Goal: Find specific page/section: Find specific page/section

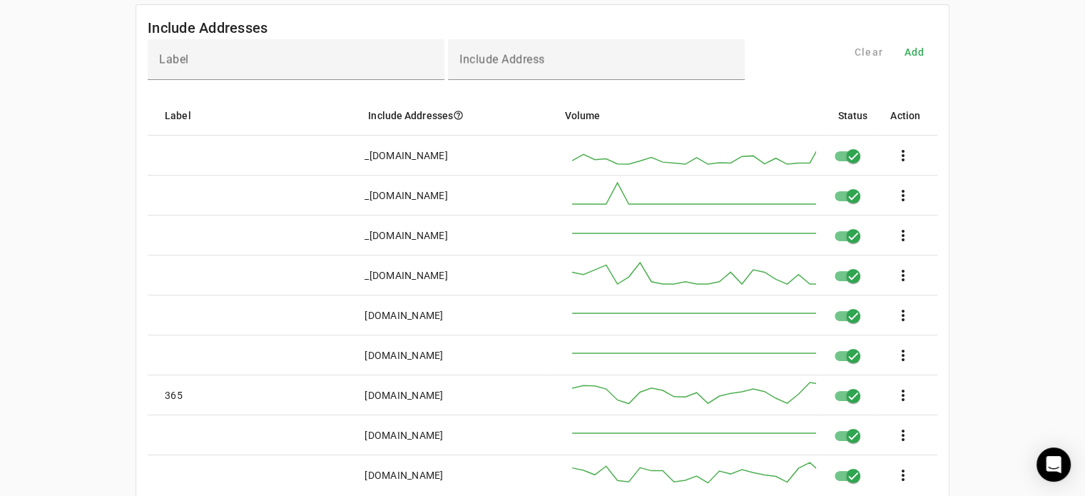
scroll to position [22, 0]
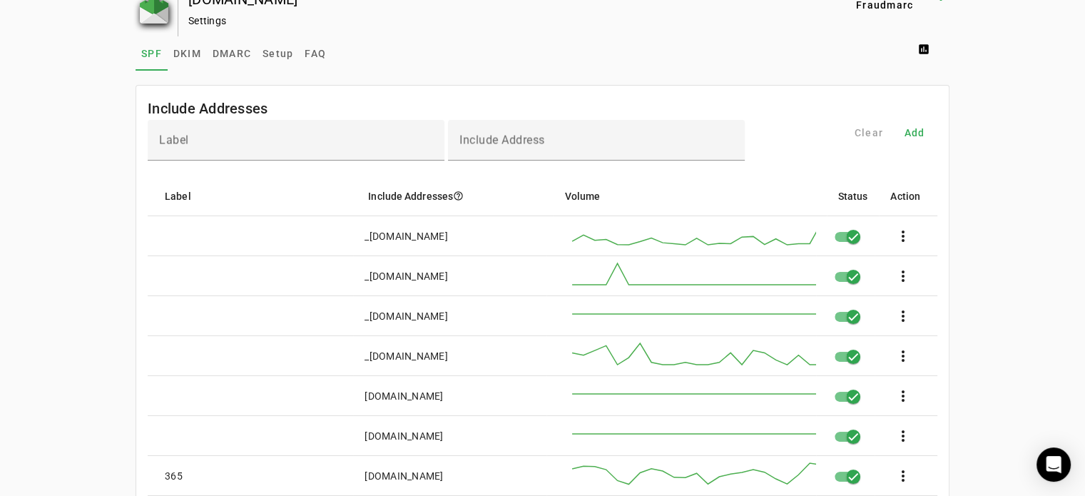
click at [149, 16] on img at bounding box center [154, 9] width 29 height 29
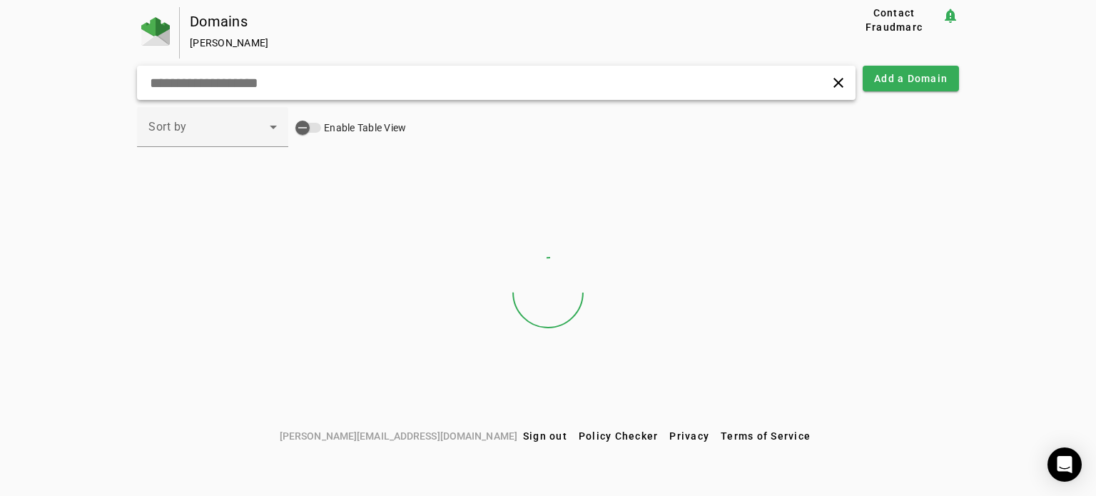
click at [217, 83] on input "text" at bounding box center [345, 82] width 395 height 17
type input "*"
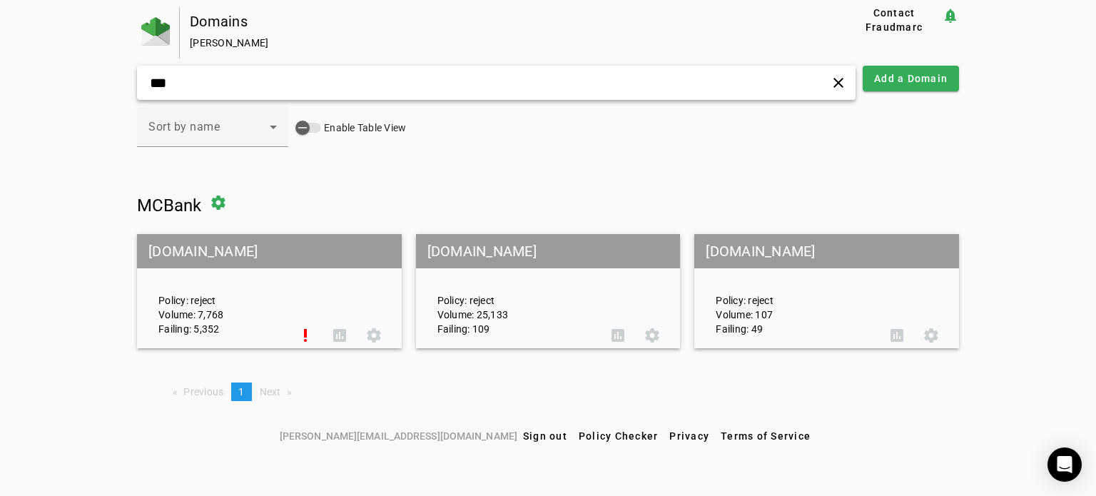
type input "***"
click at [170, 247] on mat-grid-tile-header "[DOMAIN_NAME]" at bounding box center [269, 251] width 265 height 34
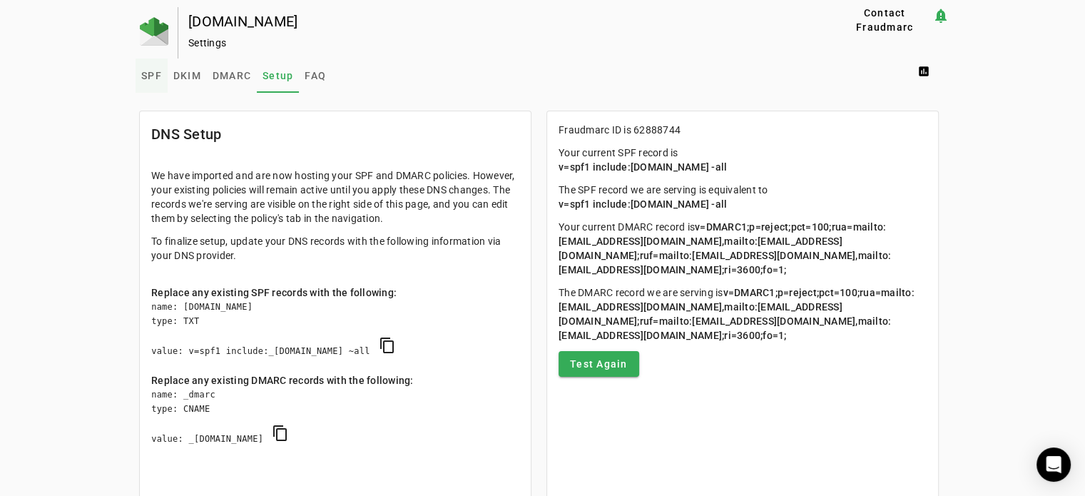
click at [150, 75] on span "SPF" at bounding box center [151, 76] width 21 height 10
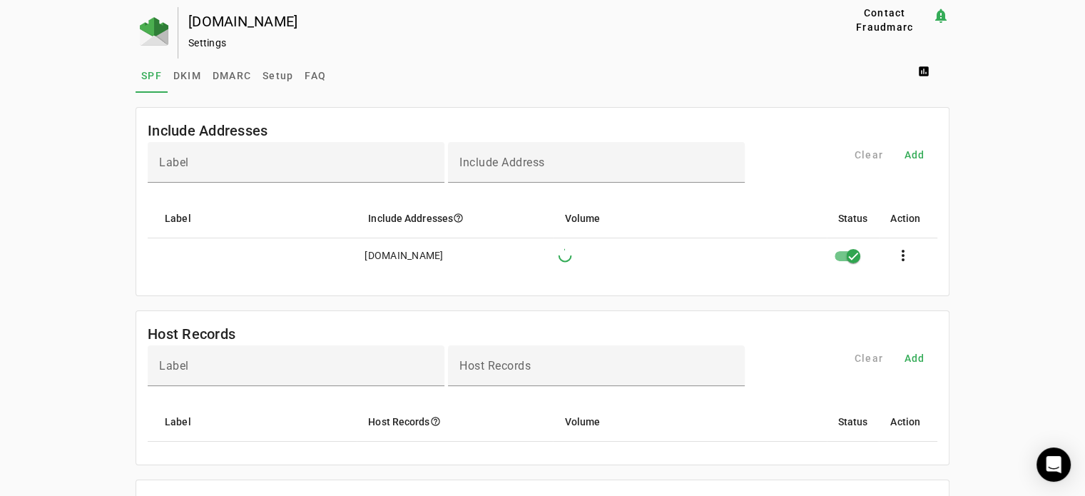
scroll to position [1, 0]
